Goal: Information Seeking & Learning: Learn about a topic

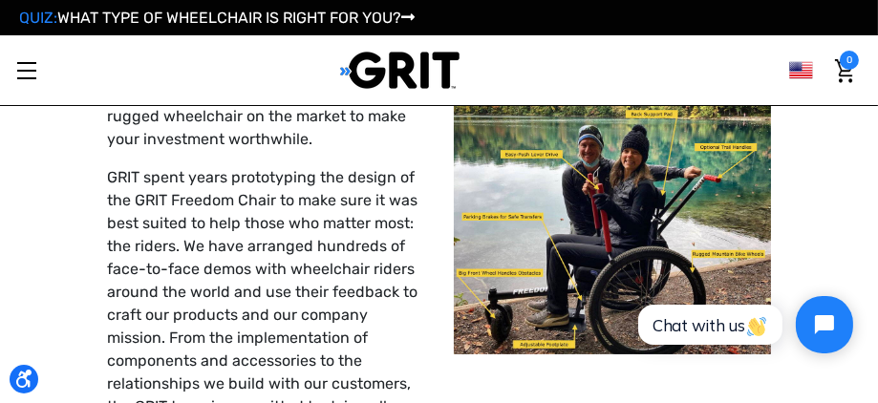
scroll to position [127, 0]
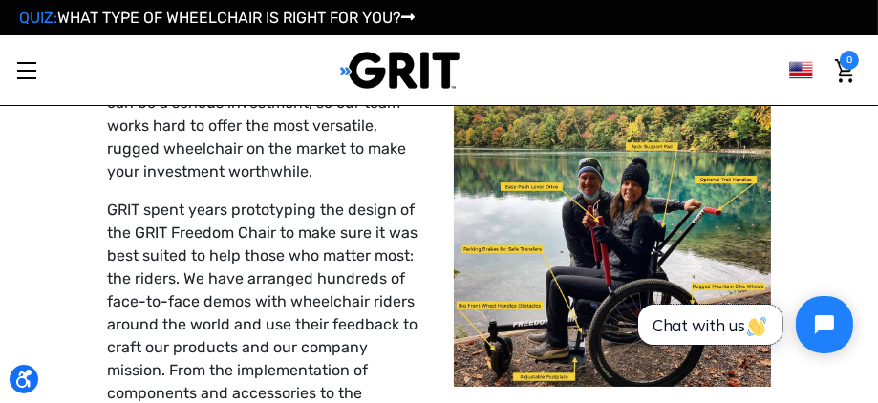
click at [645, 325] on button "Chat with us" at bounding box center [709, 324] width 144 height 40
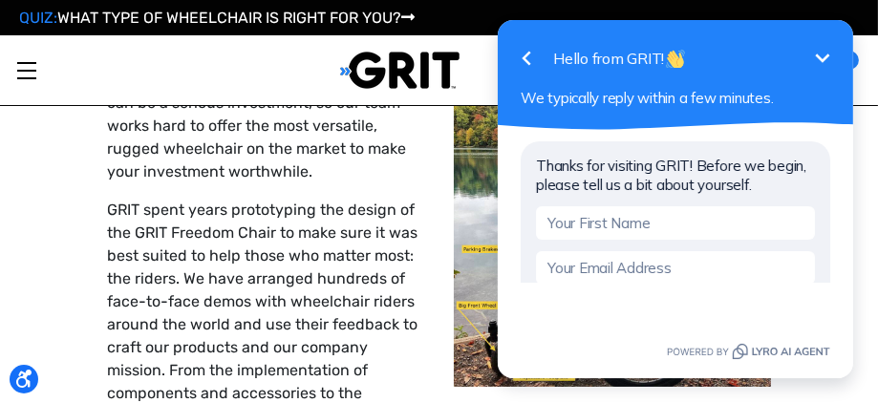
scroll to position [0, 0]
click at [526, 64] on icon "button" at bounding box center [525, 59] width 9 height 14
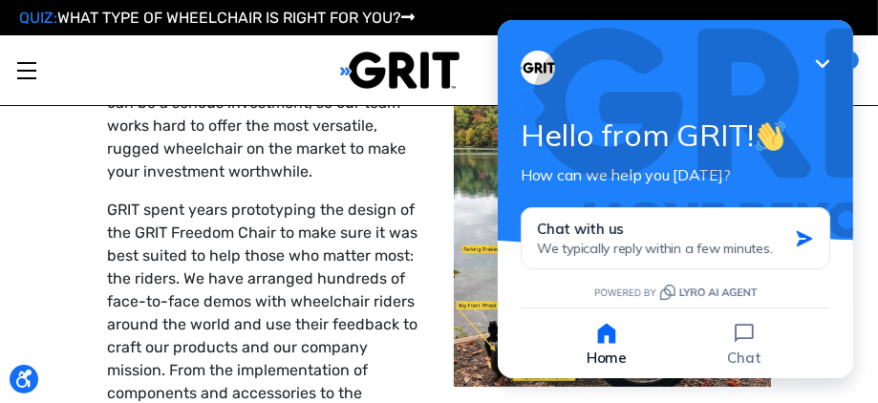
click at [832, 72] on icon "Minimize" at bounding box center [821, 64] width 23 height 23
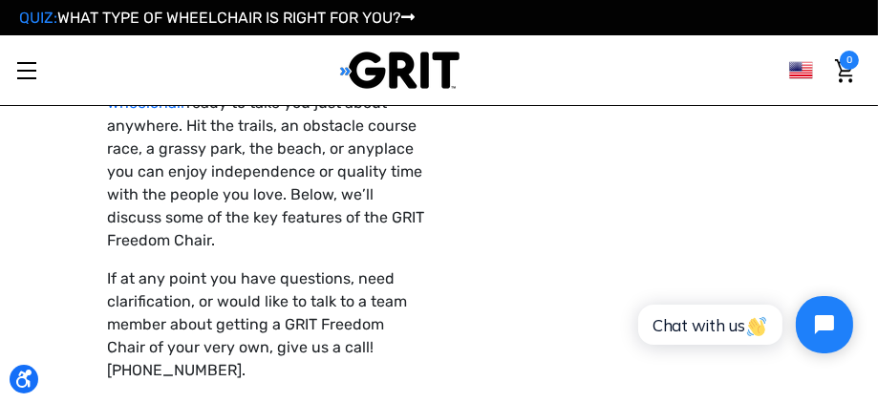
scroll to position [509, 0]
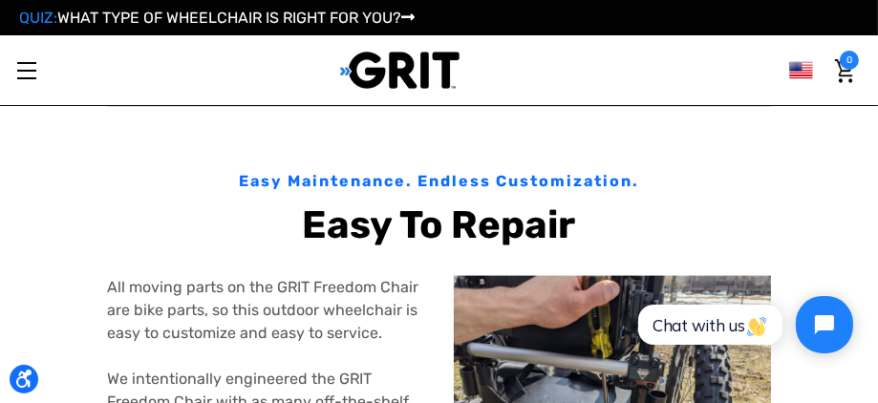
scroll to position [2802, 0]
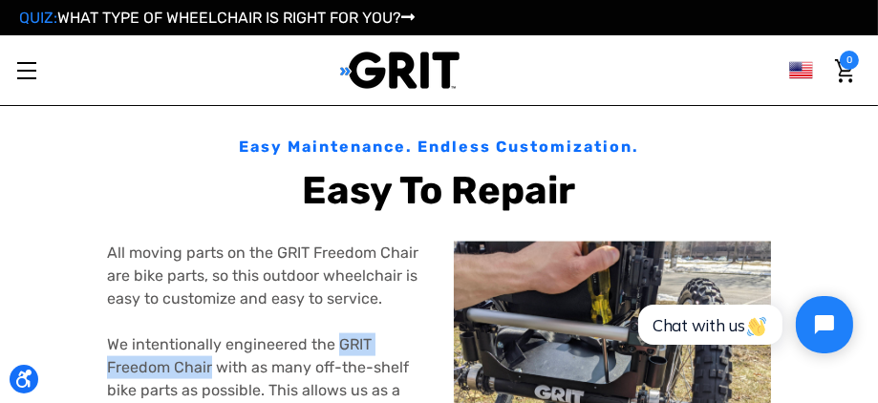
drag, startPoint x: 337, startPoint y: 321, endPoint x: 210, endPoint y: 343, distance: 129.0
click at [210, 343] on p "All moving parts on the GRIT Freedom Chair are bike parts, so this outdoor whee…" at bounding box center [266, 368] width 318 height 252
drag, startPoint x: 210, startPoint y: 343, endPoint x: 199, endPoint y: 341, distance: 11.6
copy p "GRIT Freedom Chair"
drag, startPoint x: 421, startPoint y: 1, endPoint x: 356, endPoint y: 317, distance: 322.9
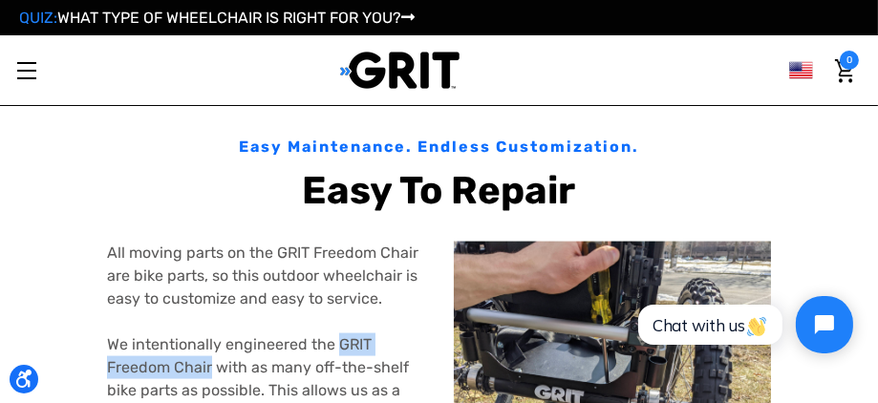
copy p "GRIT Freedom Chair"
